Goal: Find specific page/section

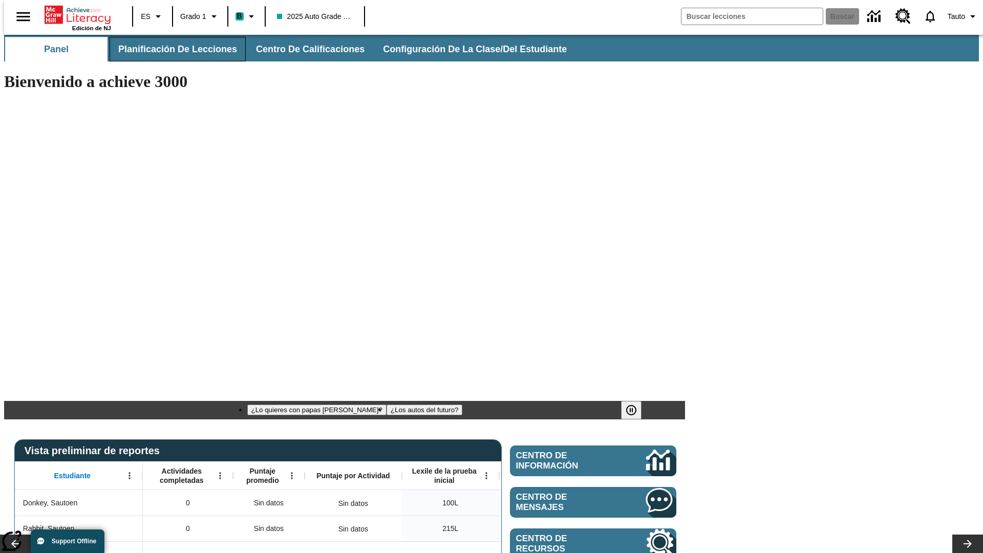
click at [171, 49] on span "Planificación de lecciones" at bounding box center [177, 49] width 119 height 12
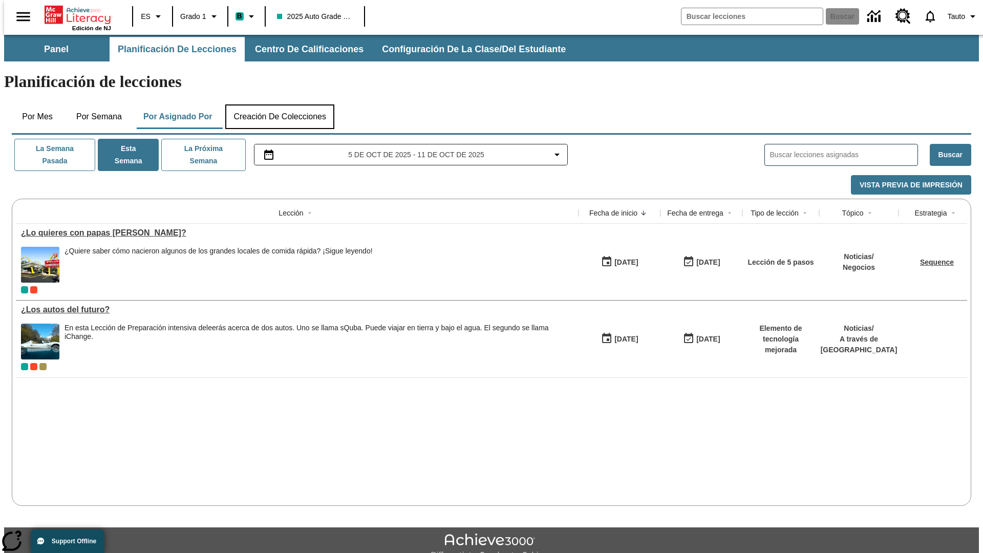
click at [279, 104] on button "Creación de colecciones" at bounding box center [279, 116] width 109 height 25
